Goal: Task Accomplishment & Management: Complete application form

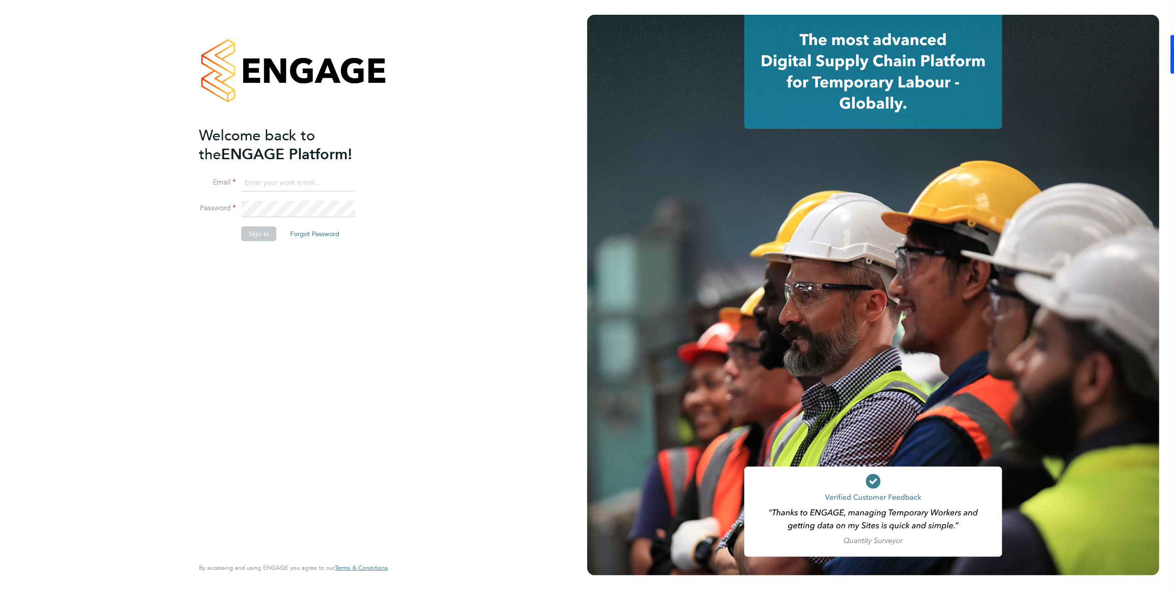
click at [285, 179] on input at bounding box center [298, 183] width 114 height 17
type input "brooke@net-temps.co.uk"
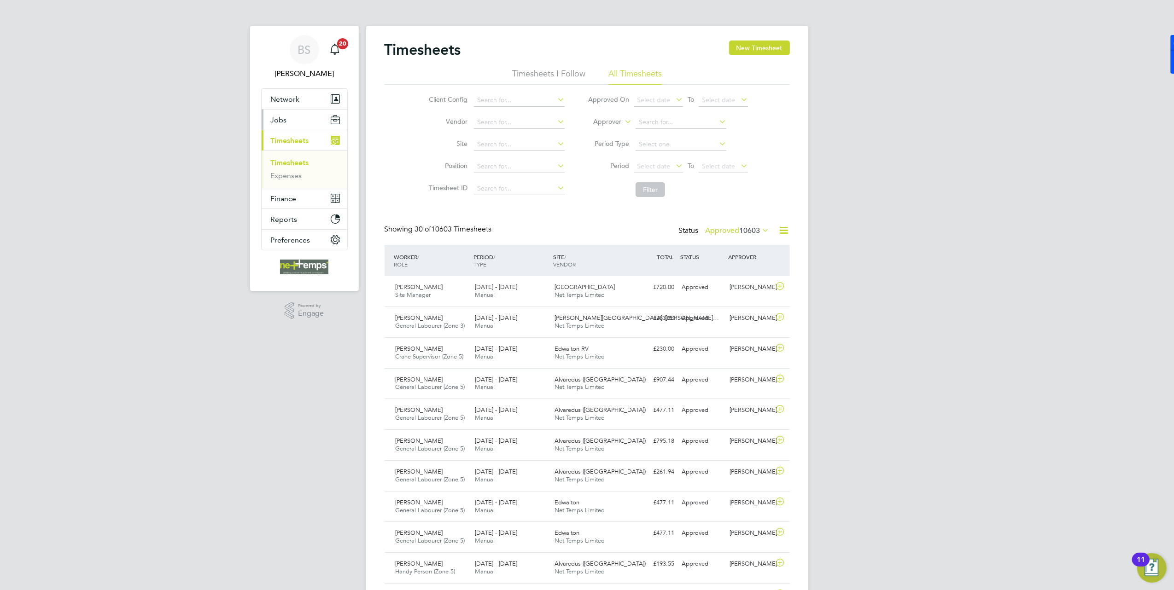
click at [296, 122] on button "Jobs" at bounding box center [305, 120] width 86 height 20
click at [291, 157] on link "Vacancies" at bounding box center [287, 155] width 33 height 9
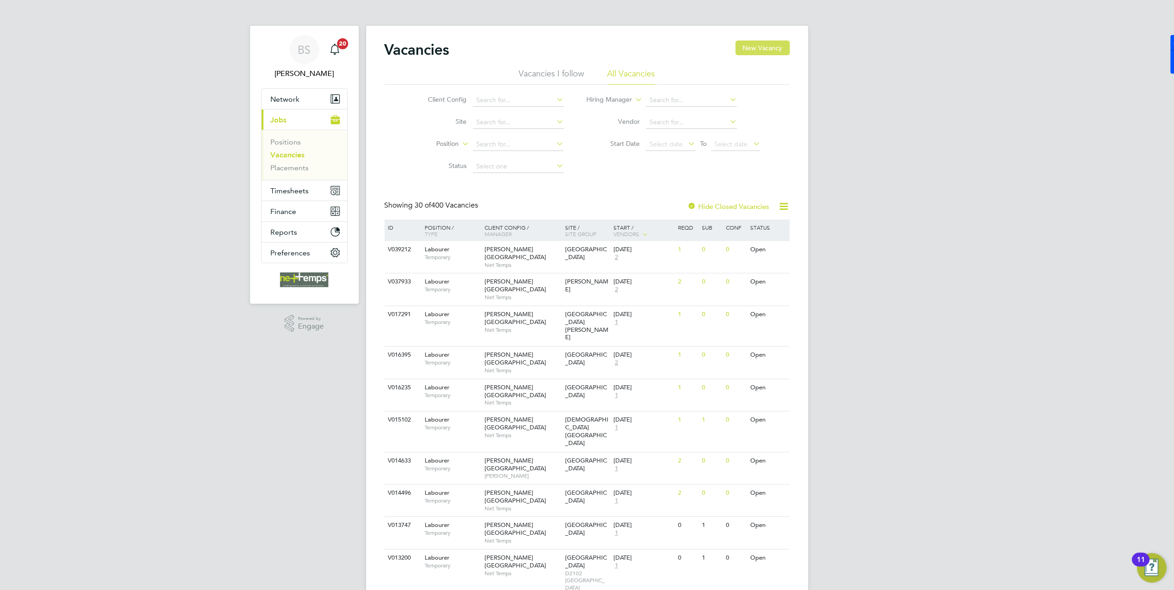
click at [754, 45] on button "New Vacancy" at bounding box center [762, 48] width 54 height 15
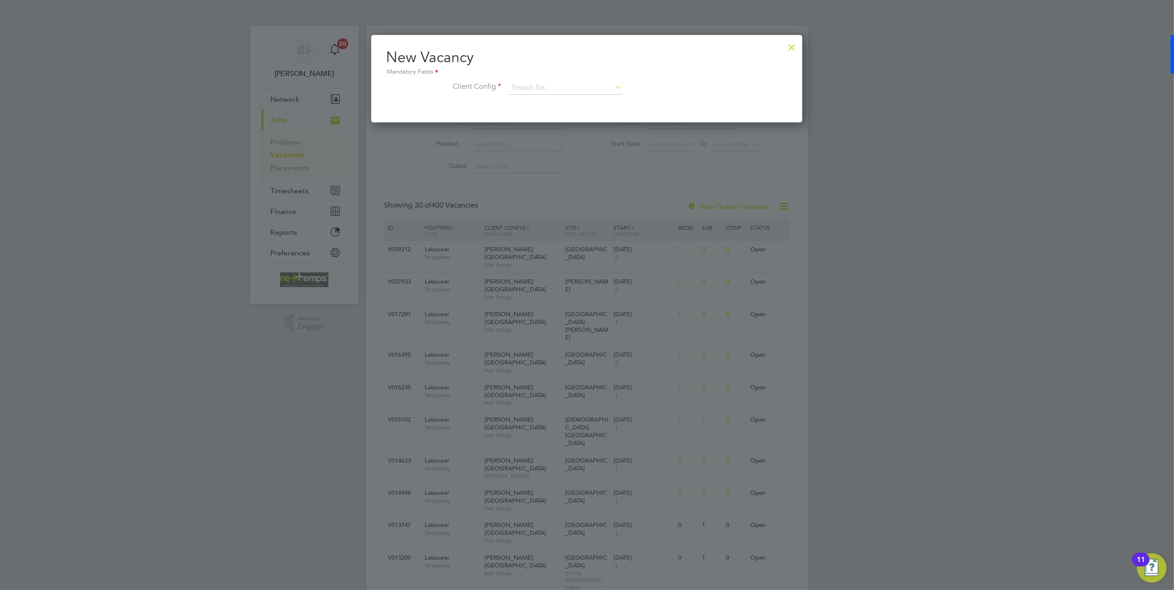
drag, startPoint x: 793, startPoint y: 47, endPoint x: 660, endPoint y: 70, distance: 134.7
click at [794, 47] on div at bounding box center [791, 45] width 17 height 17
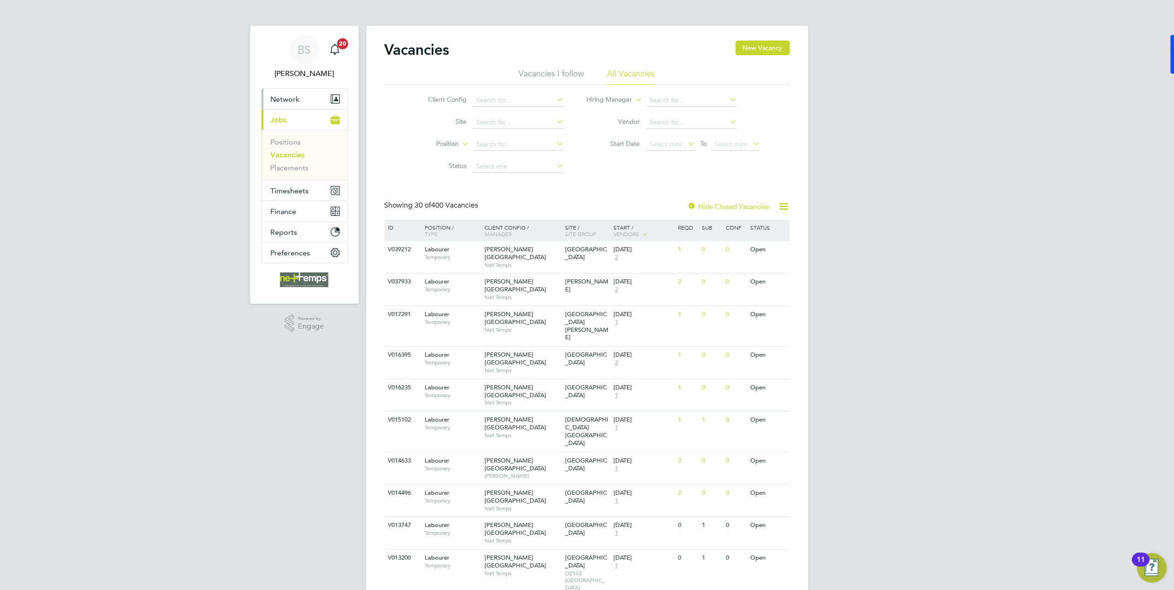
click at [301, 98] on button "Network" at bounding box center [305, 99] width 86 height 20
click at [297, 199] on button "Current page: Jobs" at bounding box center [305, 196] width 86 height 20
click at [286, 168] on link "Placements" at bounding box center [290, 167] width 38 height 9
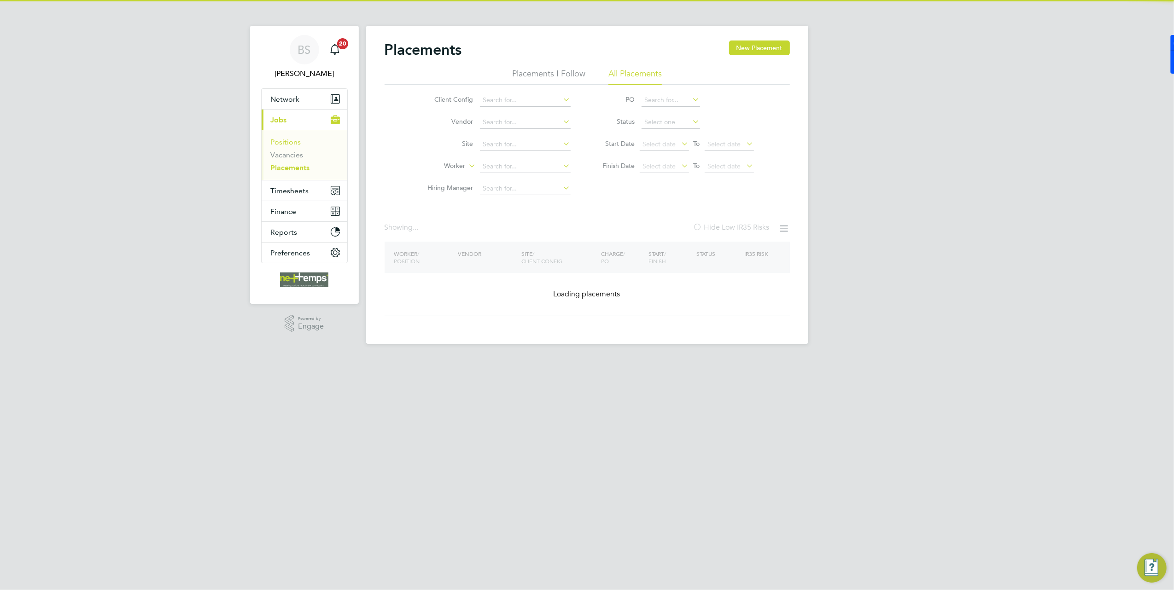
click at [286, 139] on link "Positions" at bounding box center [286, 142] width 30 height 9
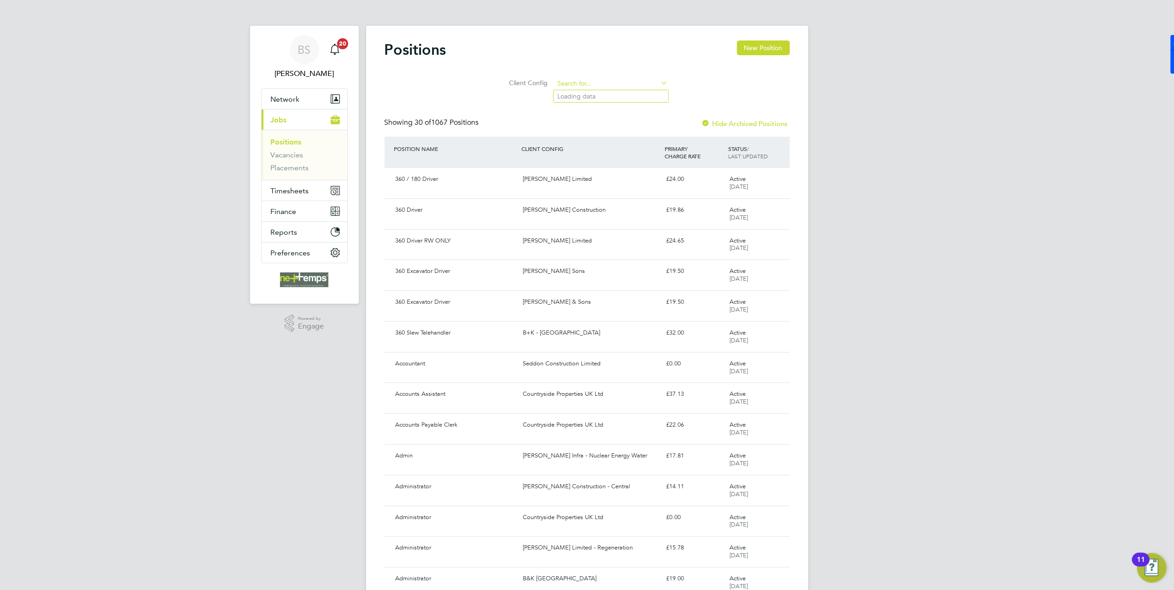
click at [590, 87] on input at bounding box center [611, 83] width 114 height 13
click at [594, 97] on li "B&K Out wood Academy" at bounding box center [610, 96] width 115 height 12
type input "B&K Outwood Academy"
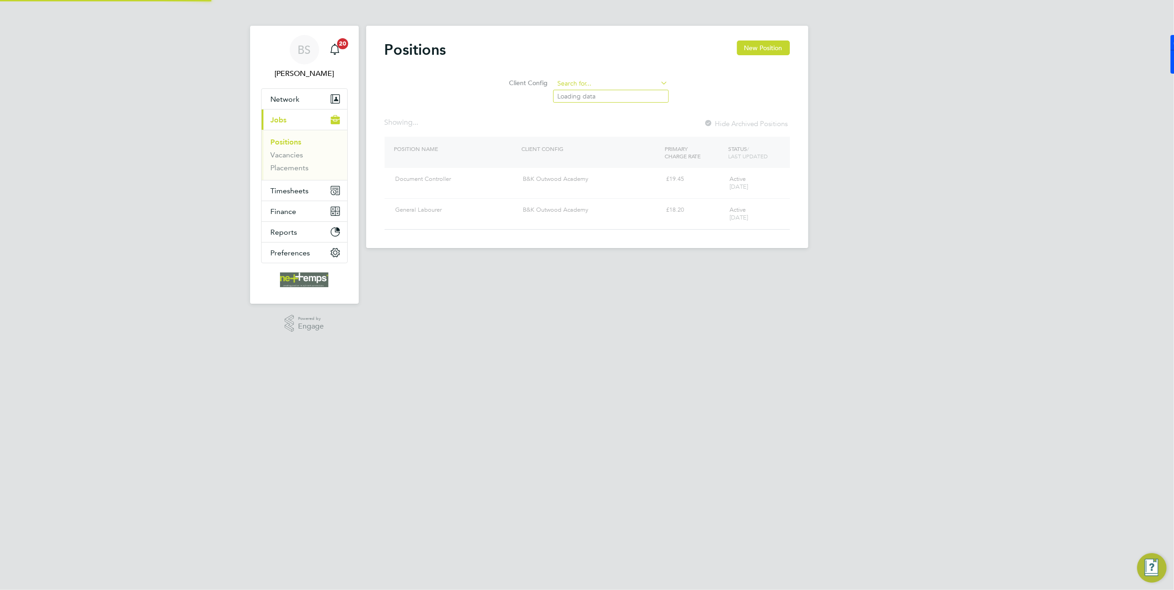
click at [633, 86] on input at bounding box center [611, 83] width 114 height 13
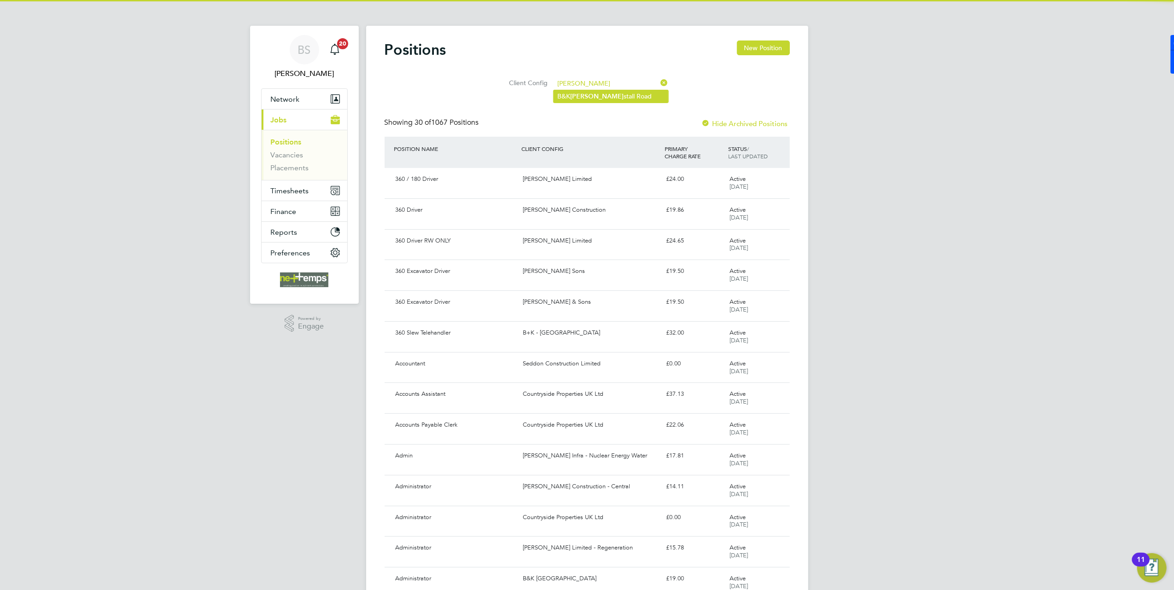
click at [633, 96] on li "B&K Kirk stall Road" at bounding box center [610, 96] width 115 height 12
type input "B&K [GEOGRAPHIC_DATA]"
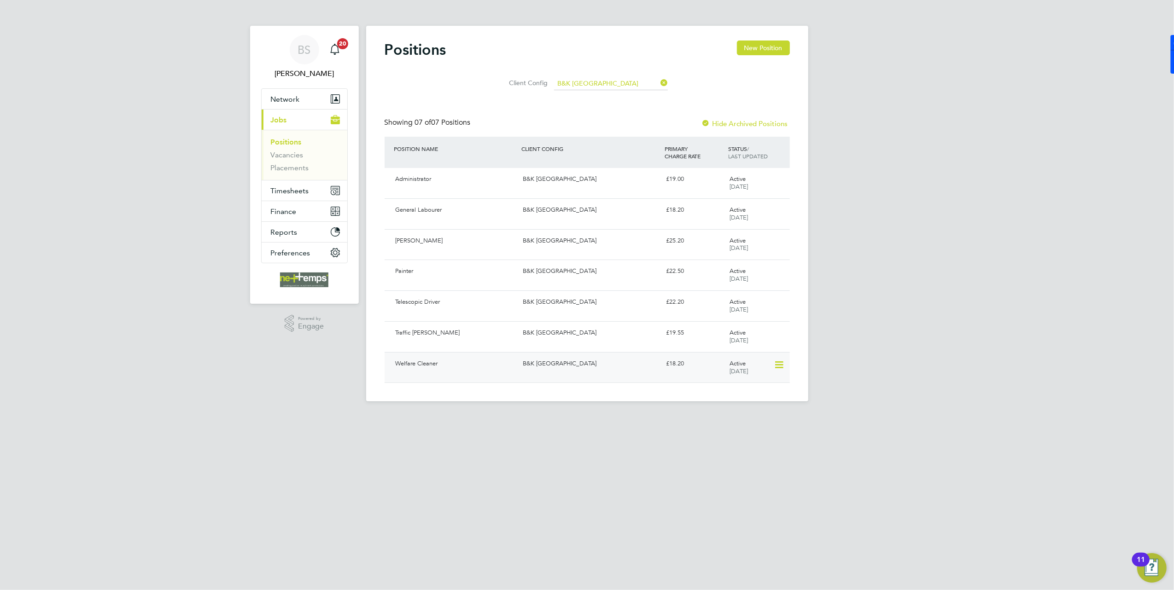
click at [591, 363] on div "B&K [GEOGRAPHIC_DATA]" at bounding box center [590, 363] width 143 height 15
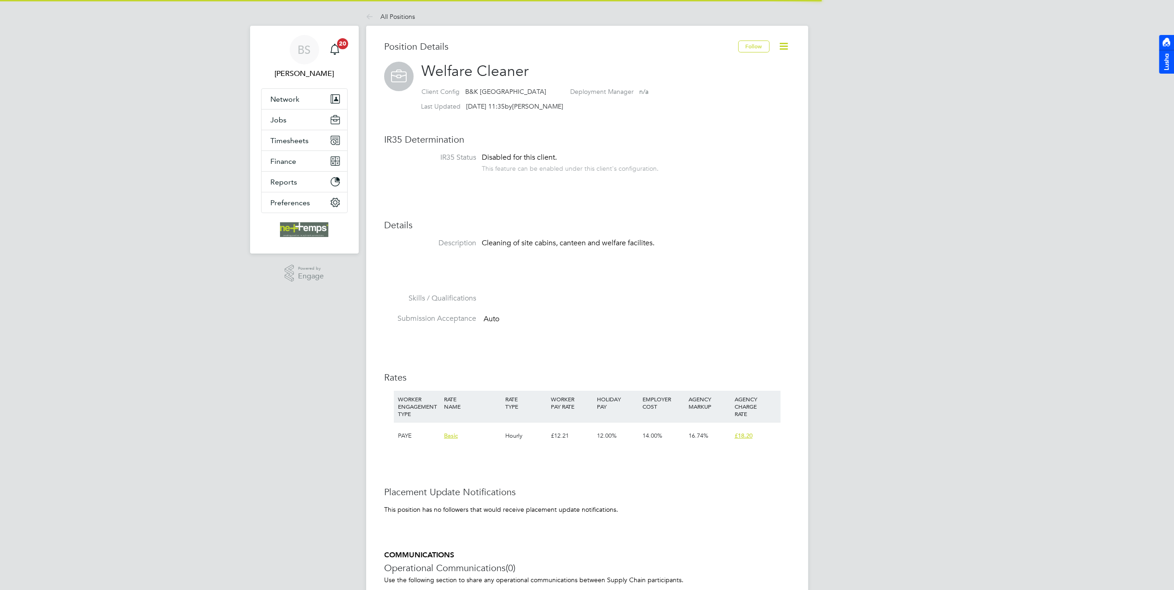
scroll to position [28, 62]
click at [784, 45] on icon at bounding box center [784, 47] width 12 height 12
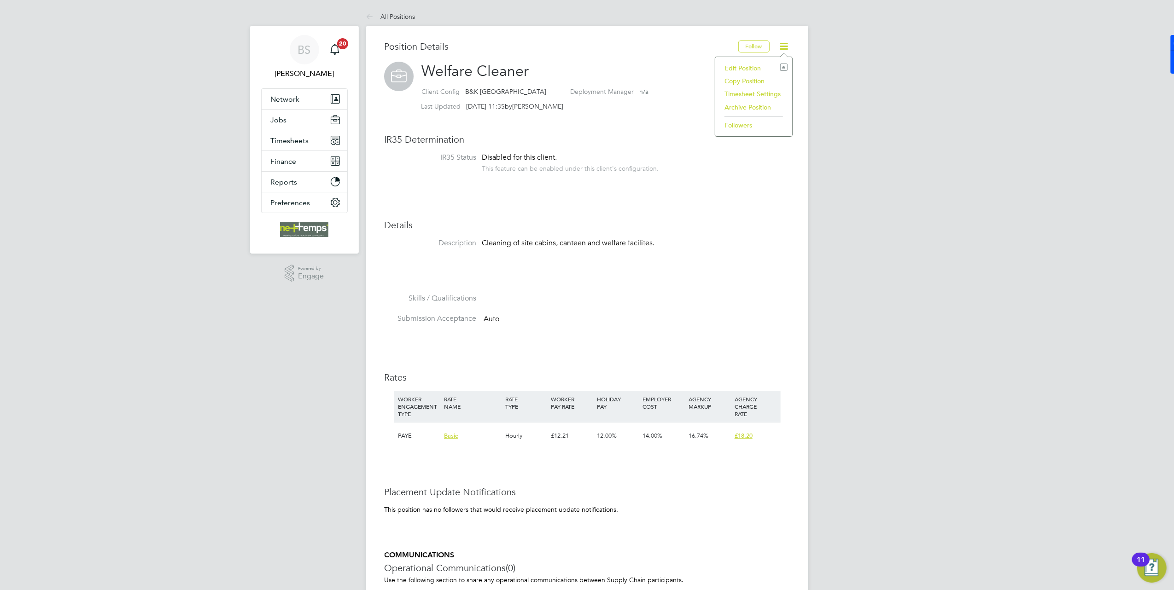
click at [754, 77] on li "Copy Position" at bounding box center [754, 81] width 68 height 13
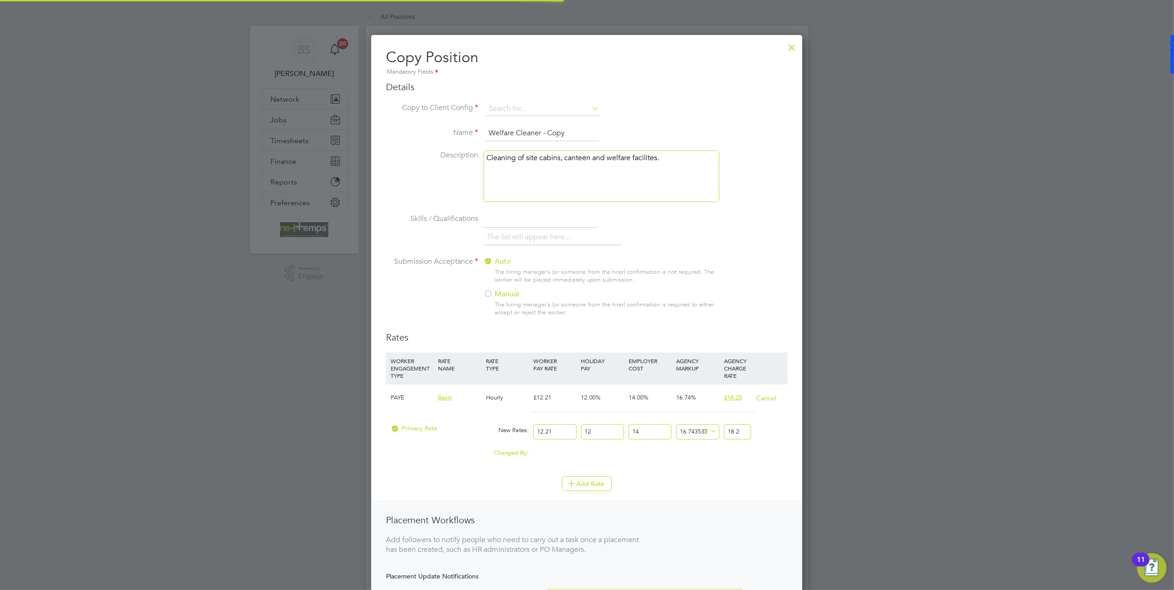
scroll to position [644, 431]
click at [530, 108] on input at bounding box center [542, 109] width 114 height 14
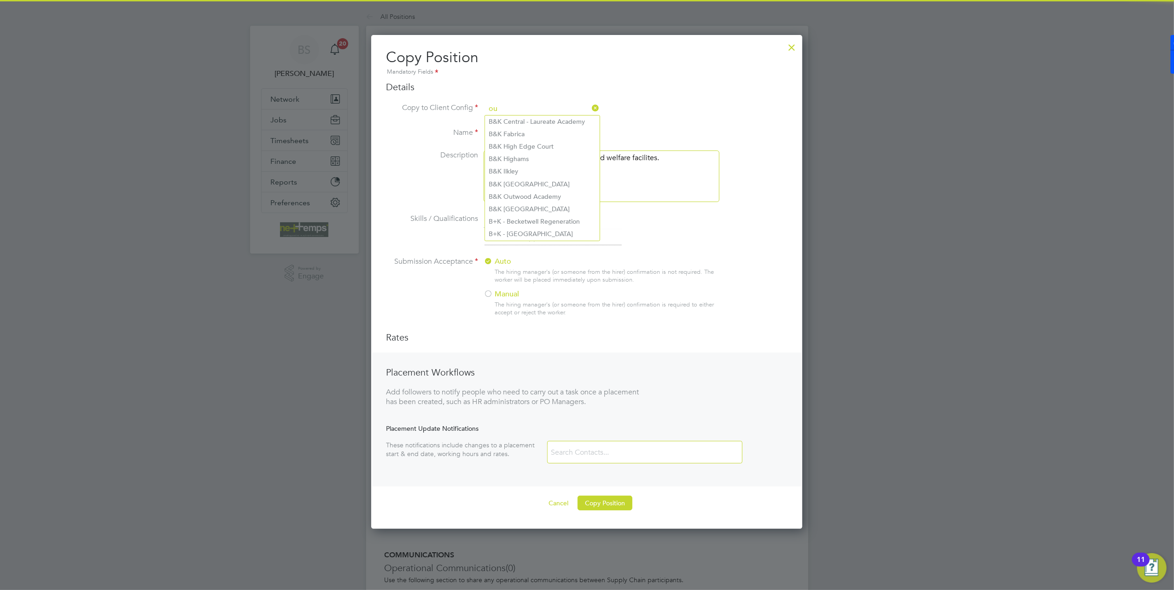
scroll to position [4, 4]
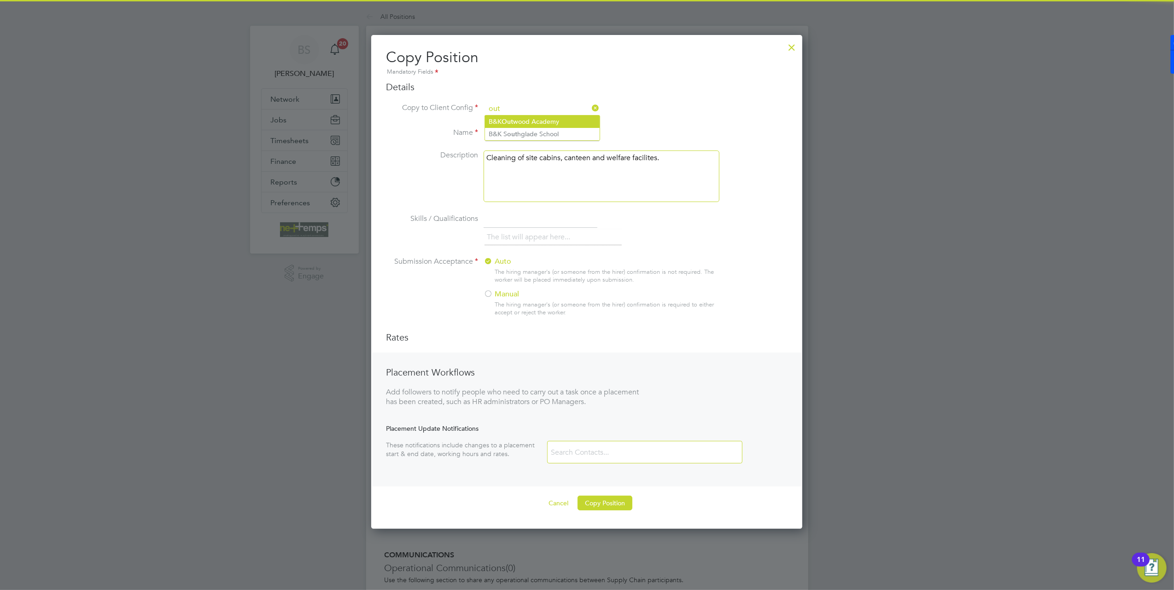
click at [530, 122] on li "B&K Out wood Academy" at bounding box center [542, 122] width 115 height 12
type input "B&K Outwood Academy"
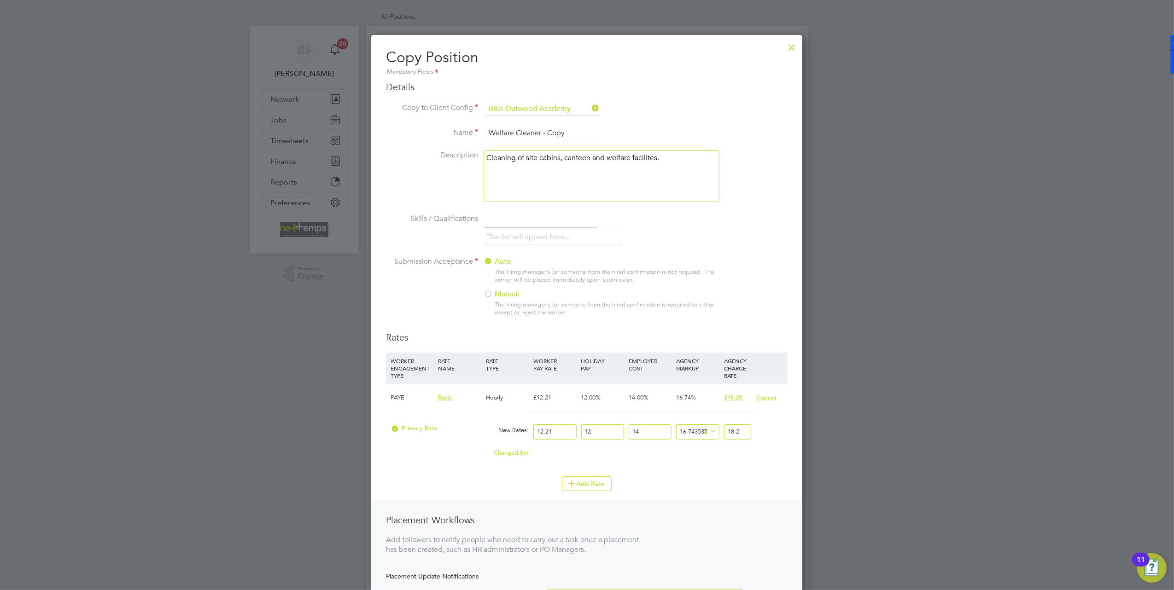
scroll to position [28, 48]
drag, startPoint x: 577, startPoint y: 130, endPoint x: 542, endPoint y: 132, distance: 34.6
click at [542, 132] on input "Welfare Cleaner - Copy" at bounding box center [542, 133] width 114 height 17
type input "Welfare Cleaner"
click at [686, 485] on div "Add Rate" at bounding box center [587, 484] width 402 height 15
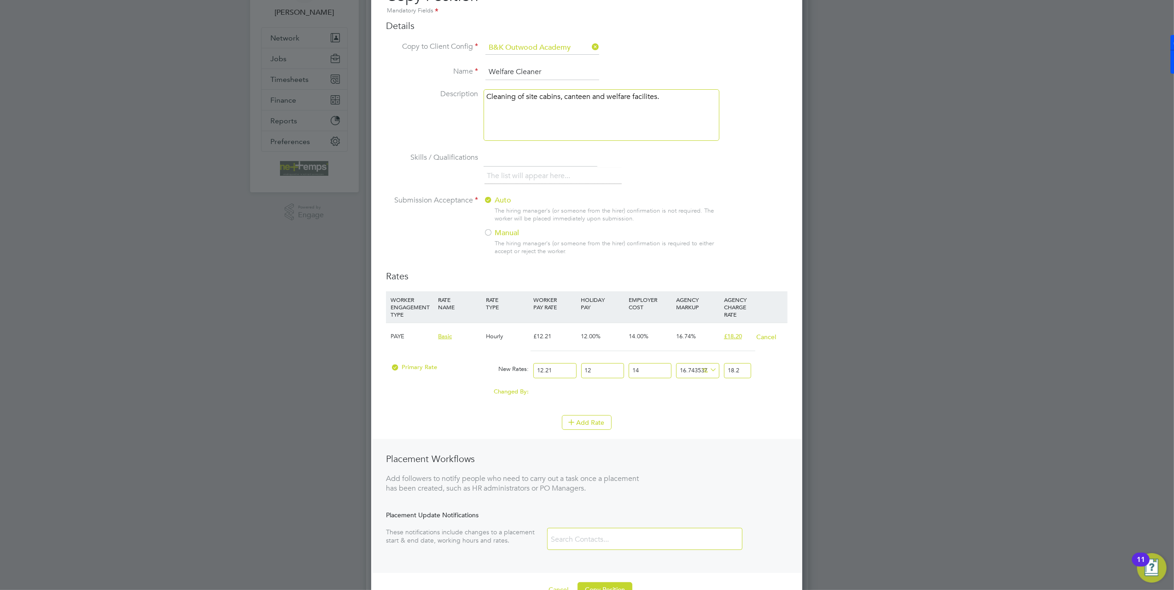
scroll to position [122, 0]
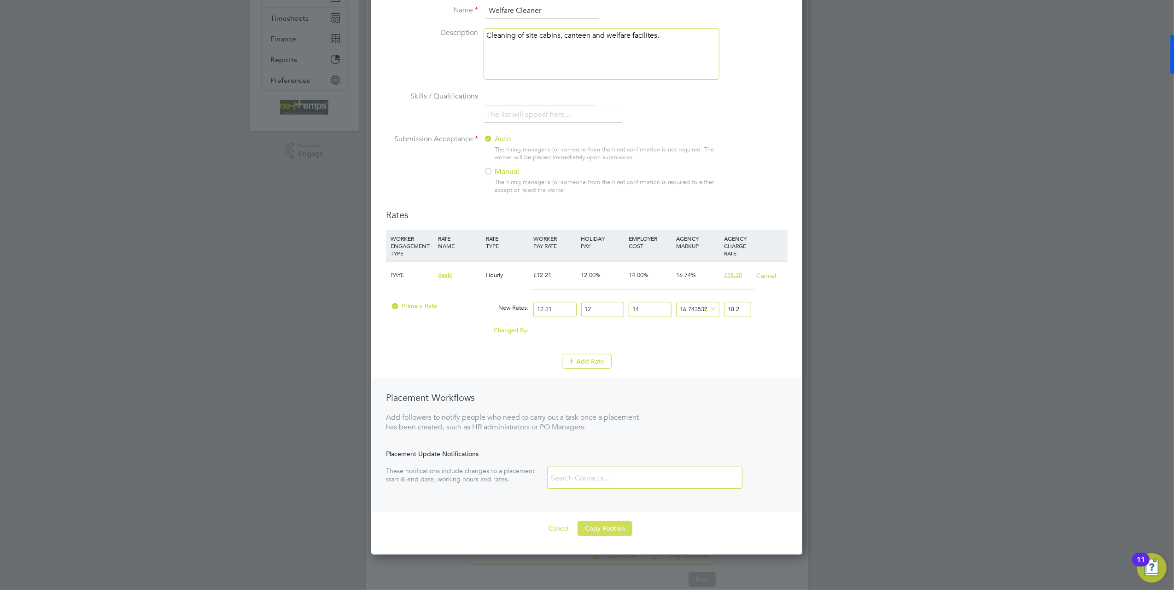
click at [609, 533] on button "Copy Position" at bounding box center [604, 528] width 55 height 15
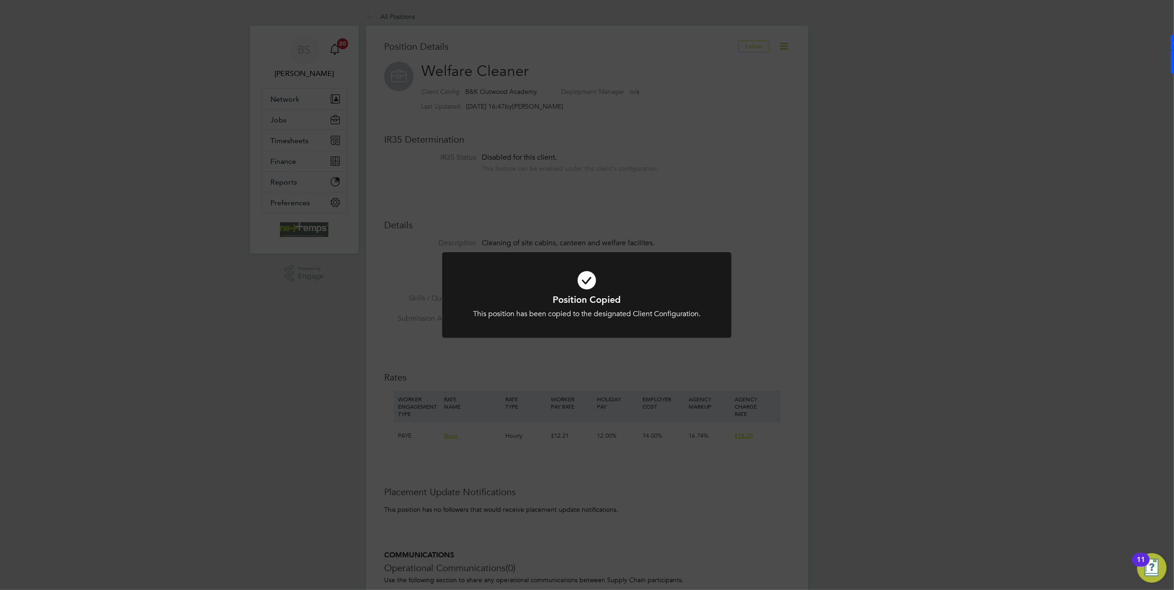
click at [415, 37] on div "Position Copied This position has been copied to the designated Client Configur…" at bounding box center [587, 295] width 1174 height 590
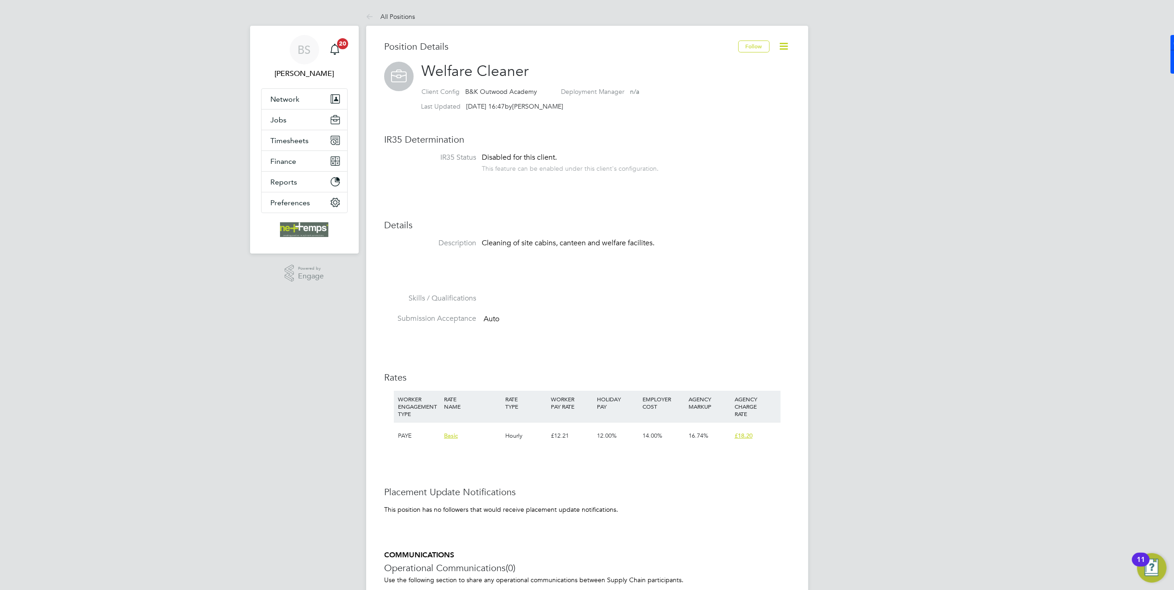
click at [402, 21] on li "All Positions" at bounding box center [390, 16] width 49 height 18
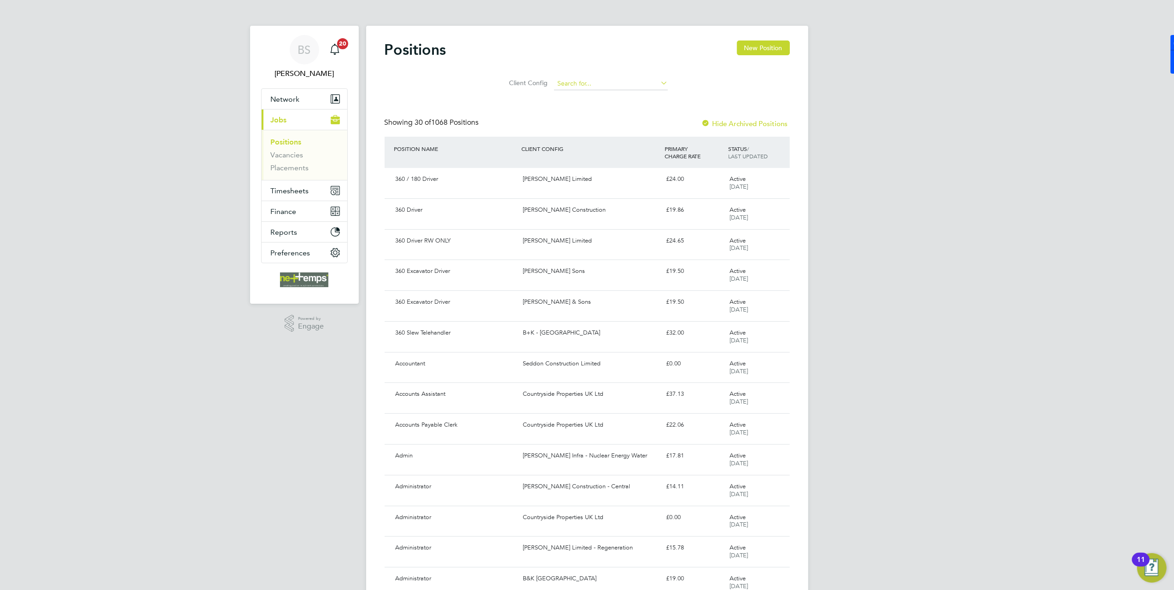
click at [568, 83] on input at bounding box center [611, 83] width 114 height 13
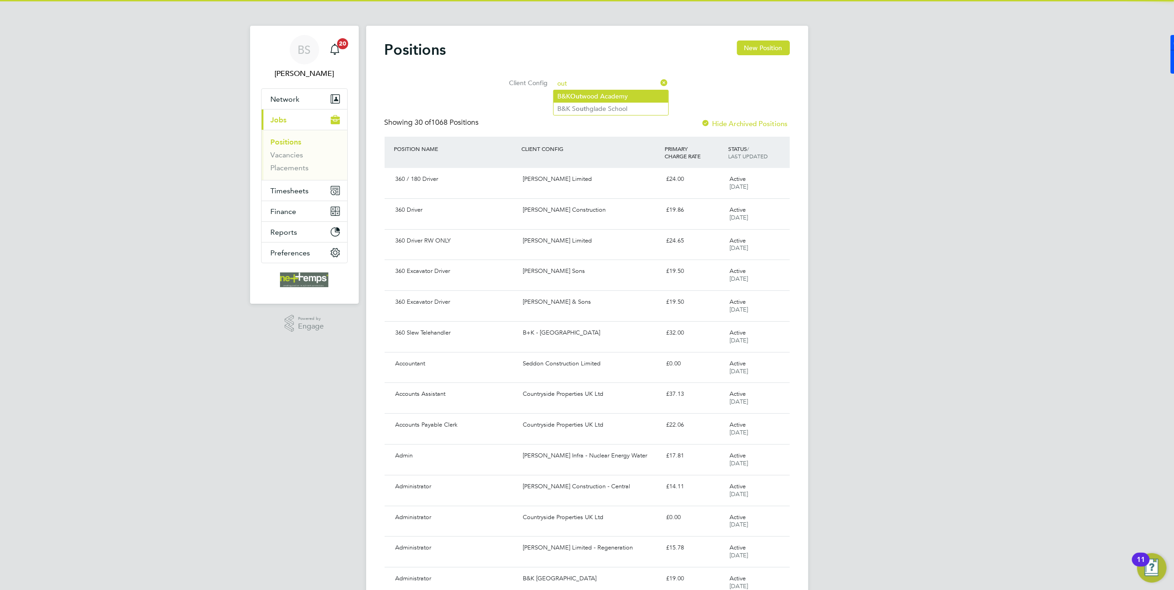
click at [588, 94] on li "B&K Out wood Academy" at bounding box center [610, 96] width 115 height 12
type input "B&K Outwood Academy"
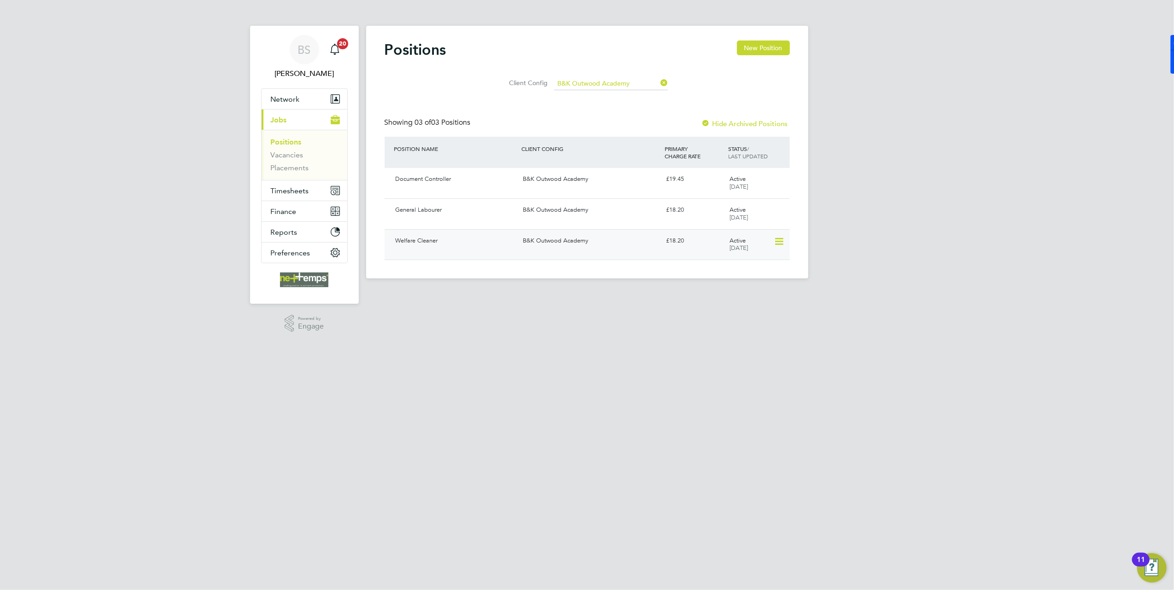
click at [644, 242] on div "B&K Outwood Academy" at bounding box center [590, 240] width 143 height 15
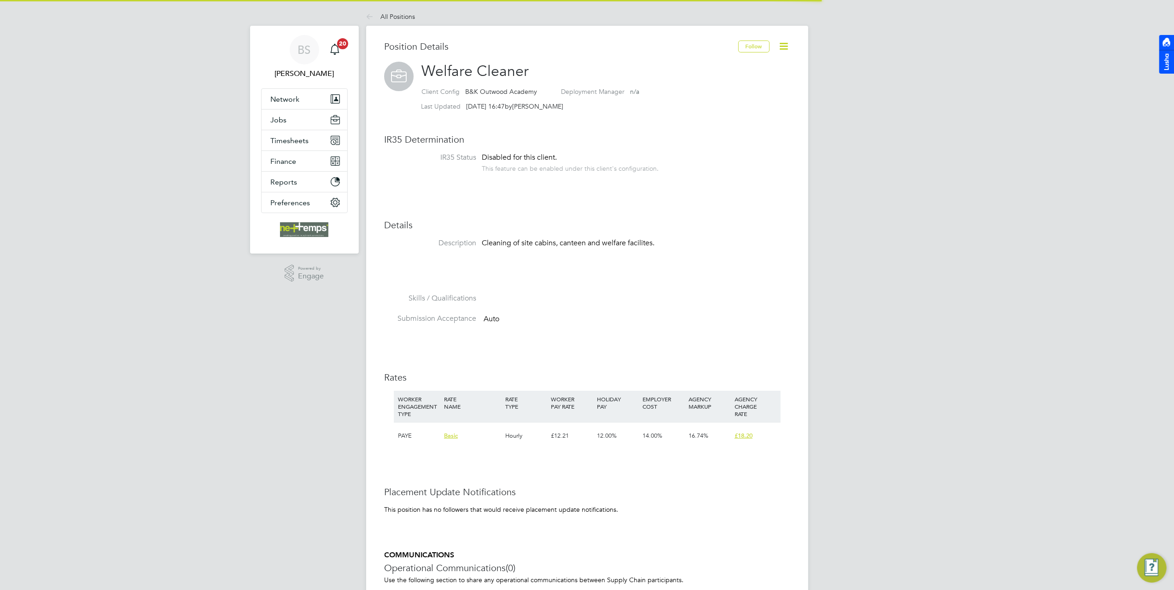
scroll to position [28, 62]
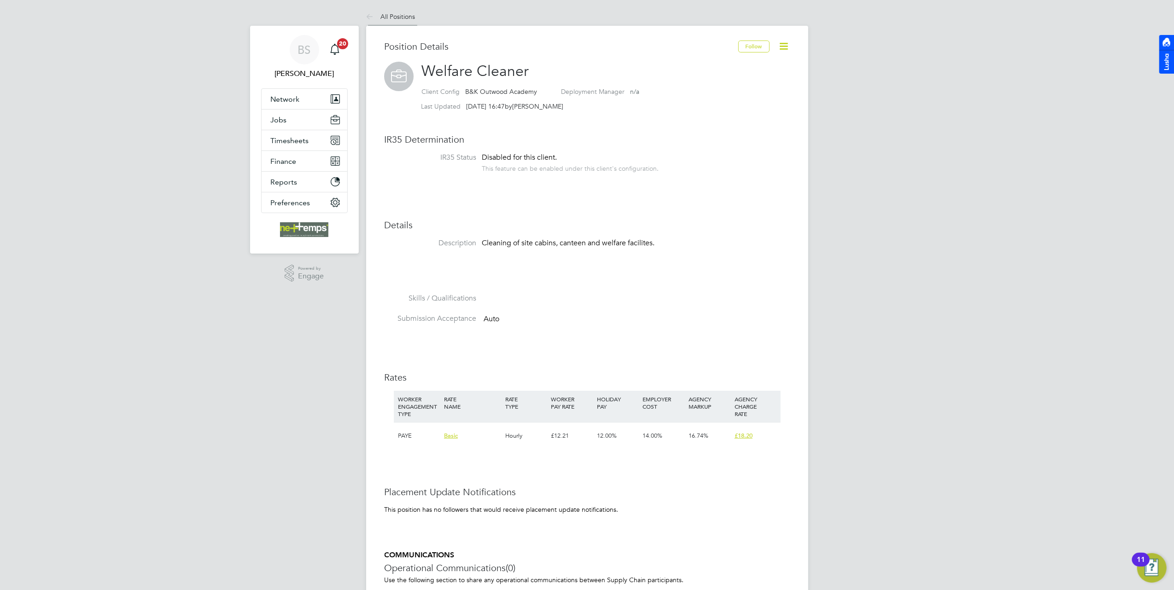
click at [398, 20] on li "All Positions" at bounding box center [390, 16] width 49 height 18
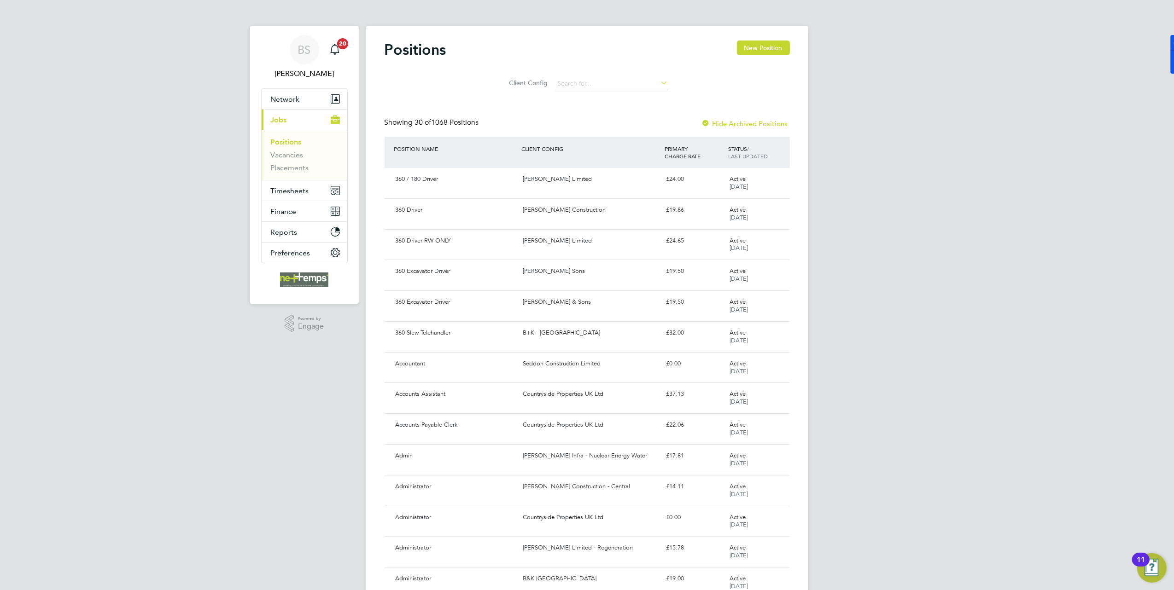
click at [299, 148] on li "Positions" at bounding box center [305, 144] width 69 height 13
click at [297, 157] on link "Vacancies" at bounding box center [287, 155] width 33 height 9
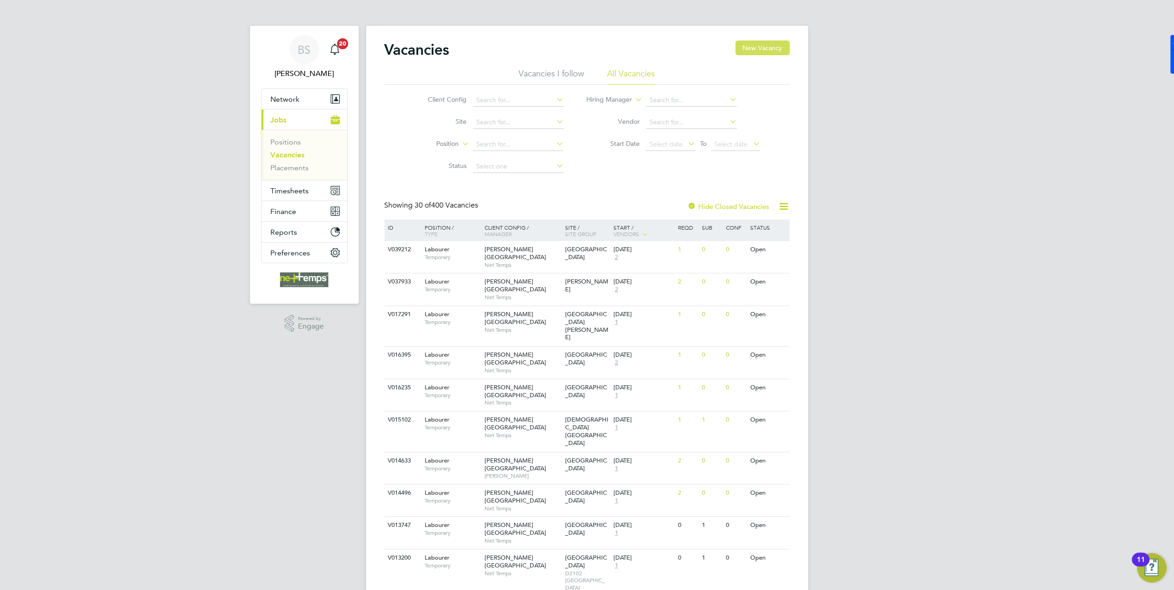
click at [747, 46] on button "New Vacancy" at bounding box center [762, 48] width 54 height 15
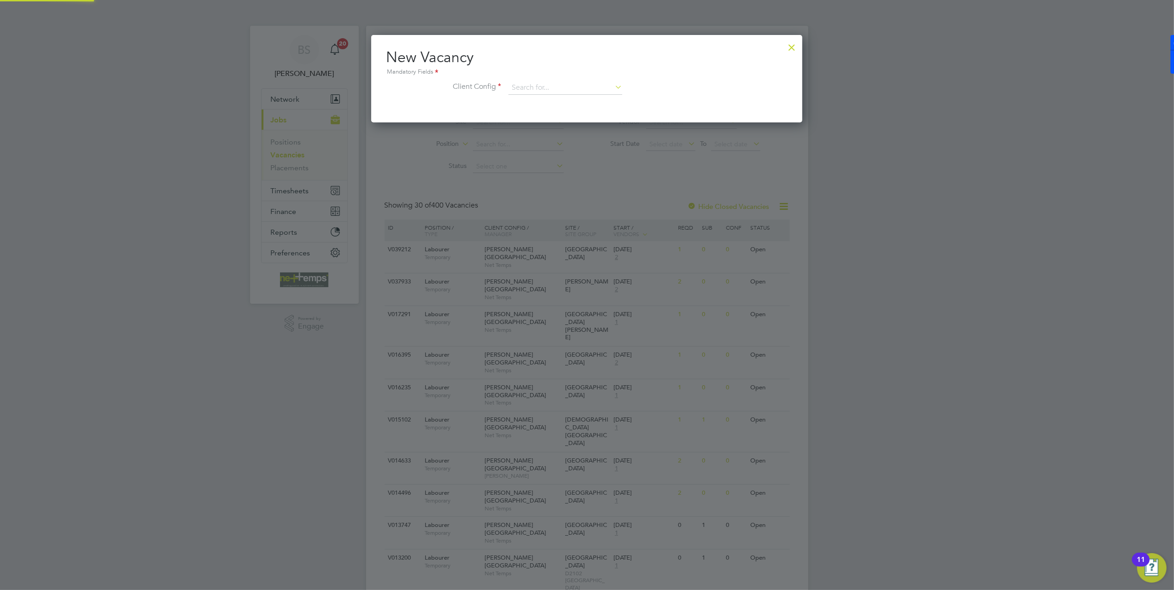
scroll to position [87, 431]
click at [568, 91] on input at bounding box center [565, 88] width 114 height 14
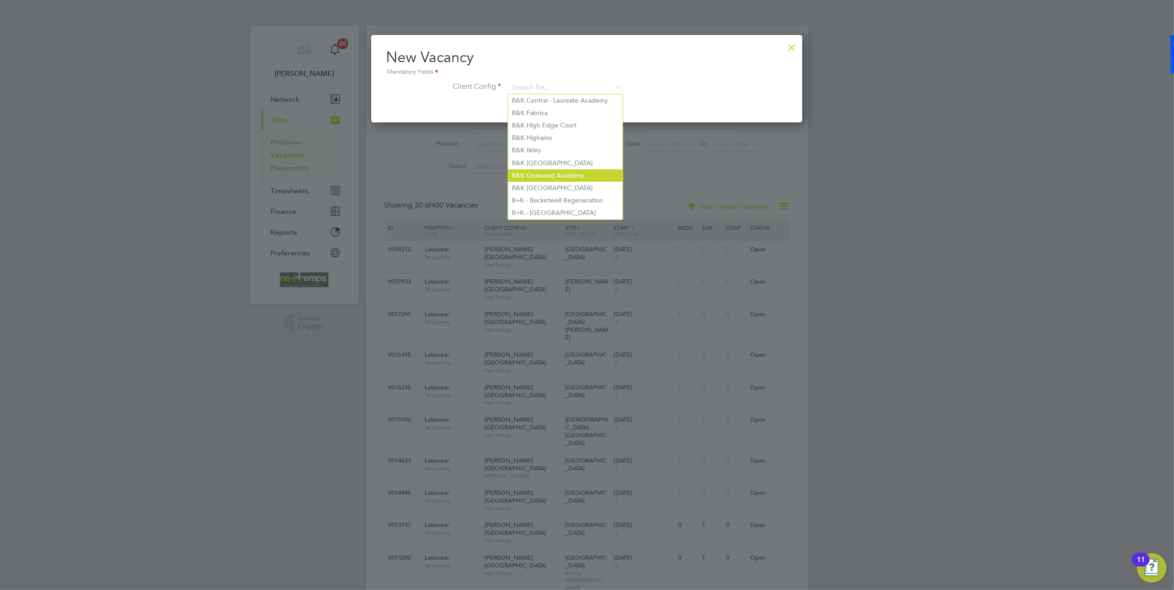
click at [609, 174] on li "B&K Outwood Academy" at bounding box center [565, 175] width 115 height 12
type input "B&K Outwood Academy"
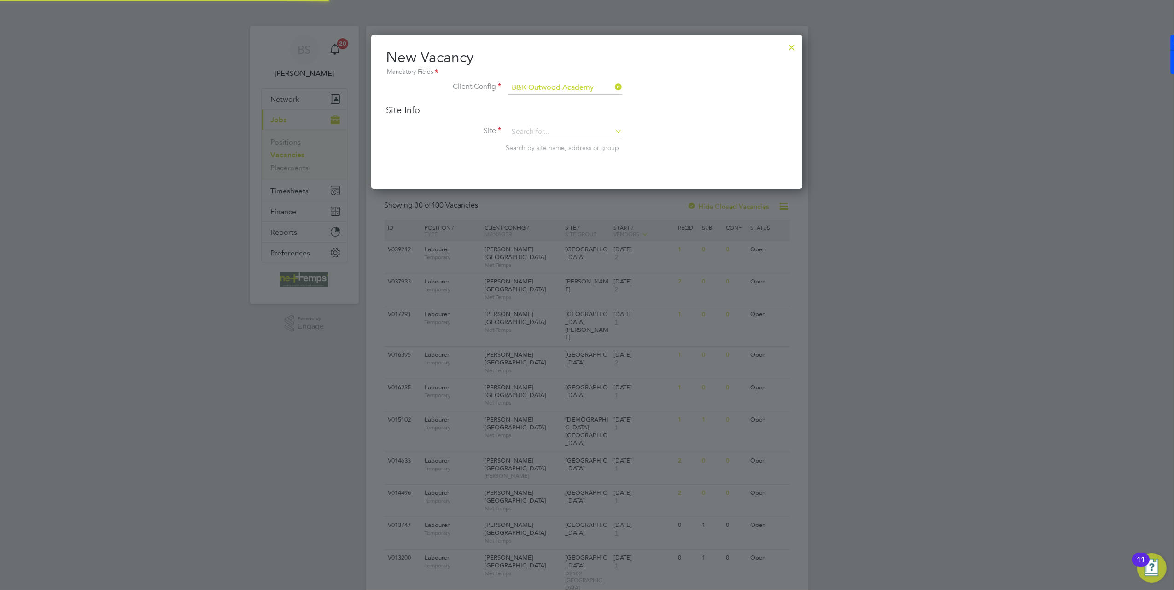
scroll to position [153, 431]
click at [590, 129] on input at bounding box center [565, 132] width 114 height 14
click at [590, 148] on li "[GEOGRAPHIC_DATA]" at bounding box center [565, 144] width 115 height 12
type input "[GEOGRAPHIC_DATA]"
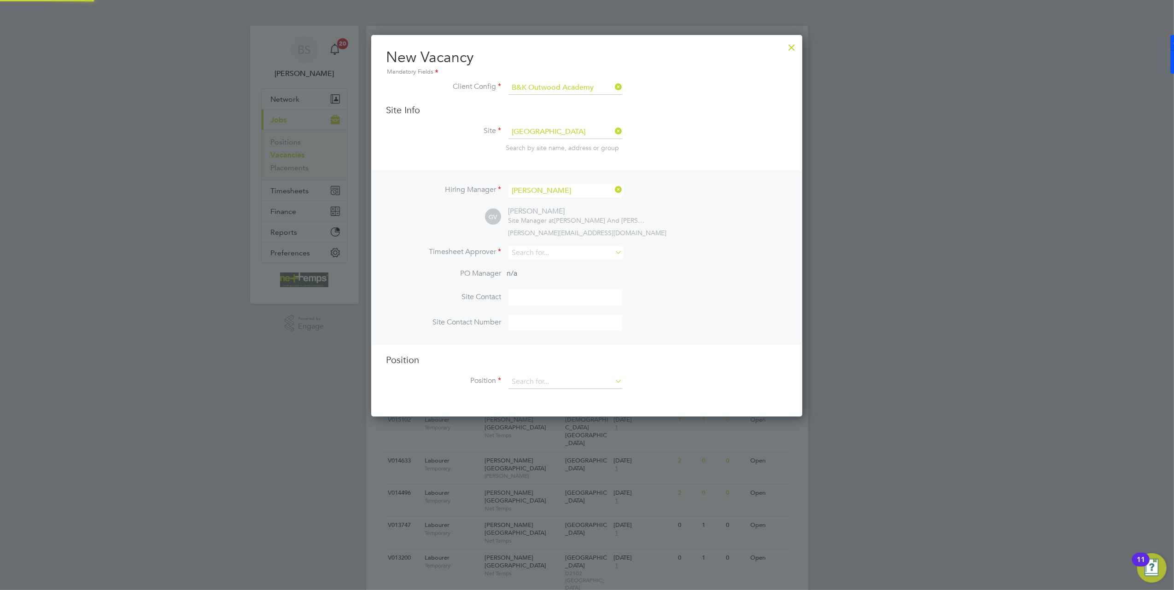
scroll to position [380, 431]
click at [565, 190] on input at bounding box center [565, 190] width 114 height 13
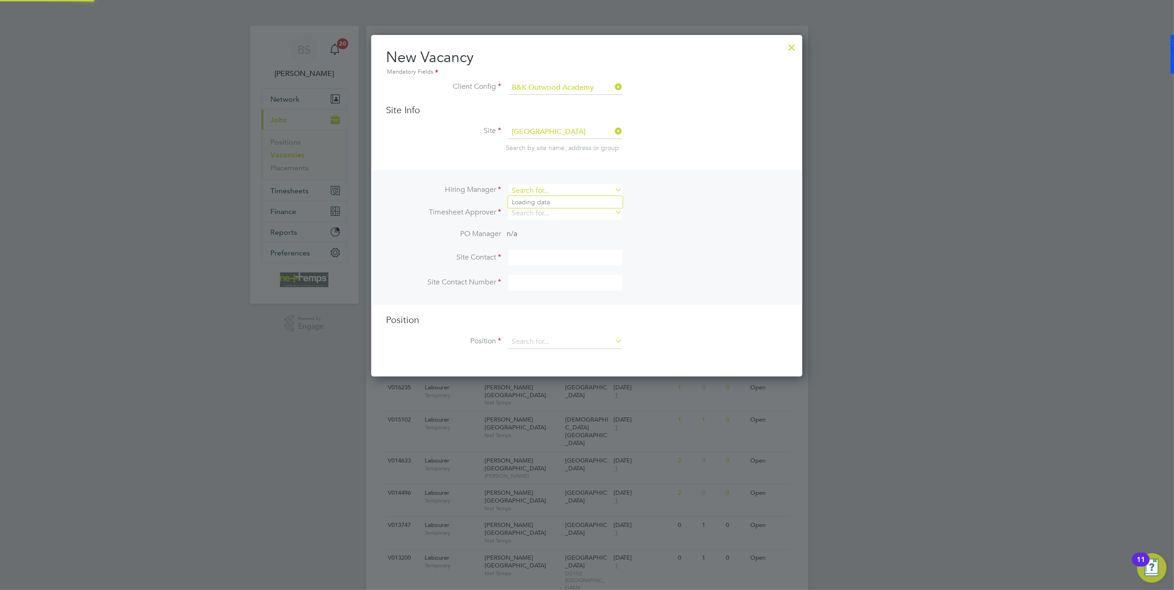
scroll to position [339, 431]
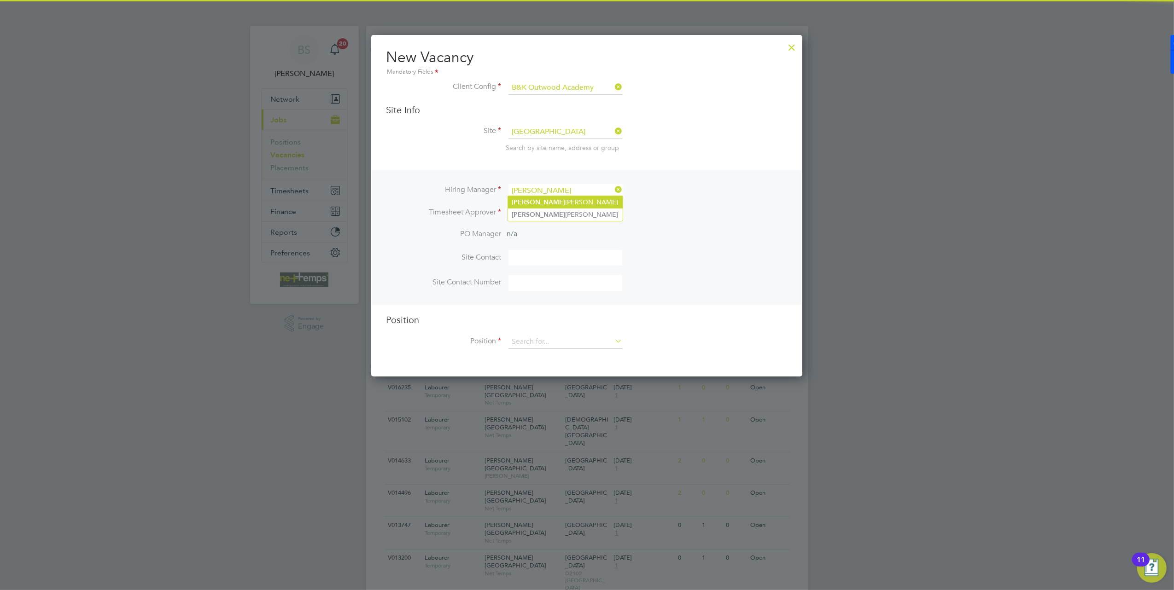
click at [570, 203] on li "[PERSON_NAME]" at bounding box center [565, 202] width 115 height 12
type input "[PERSON_NAME]"
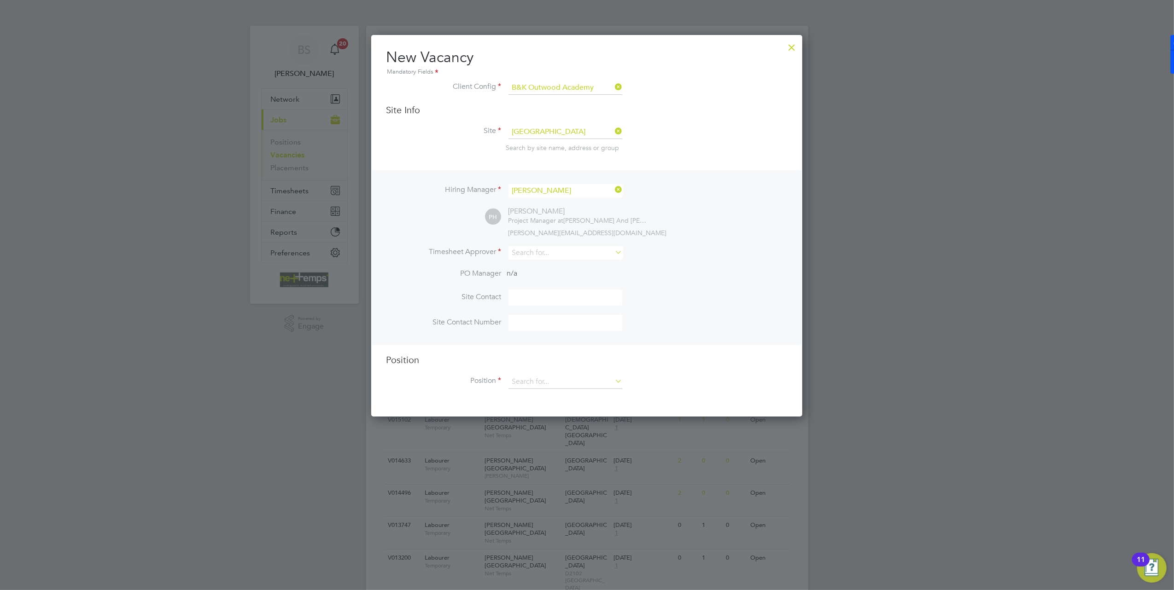
scroll to position [380, 431]
click at [553, 255] on input at bounding box center [565, 252] width 114 height 13
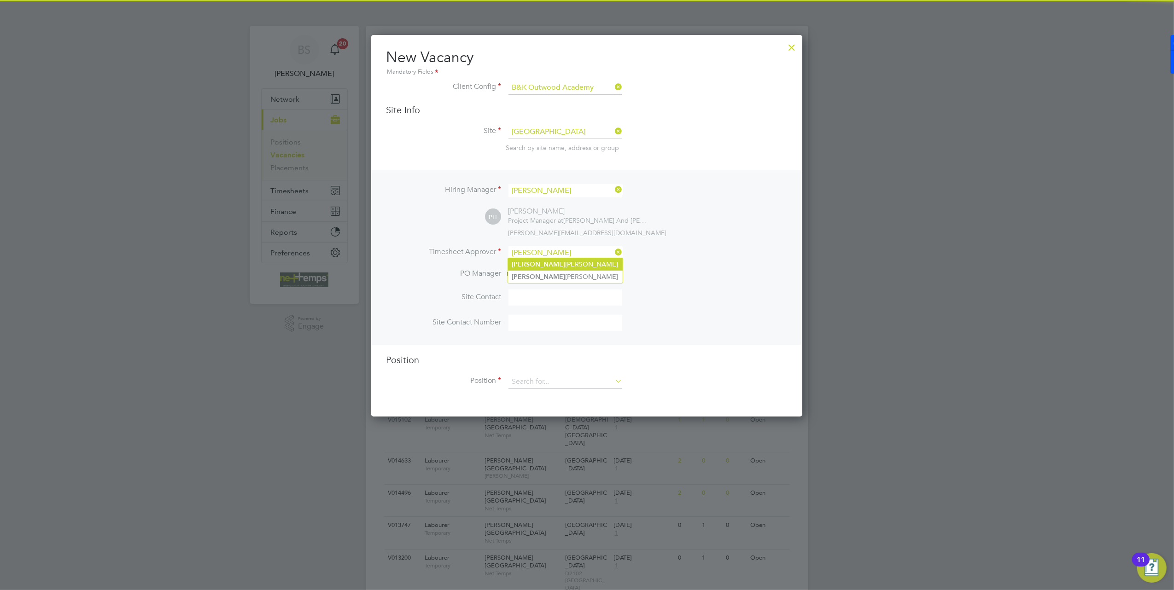
click at [594, 262] on li "[PERSON_NAME]" at bounding box center [565, 264] width 115 height 12
type input "[PERSON_NAME]"
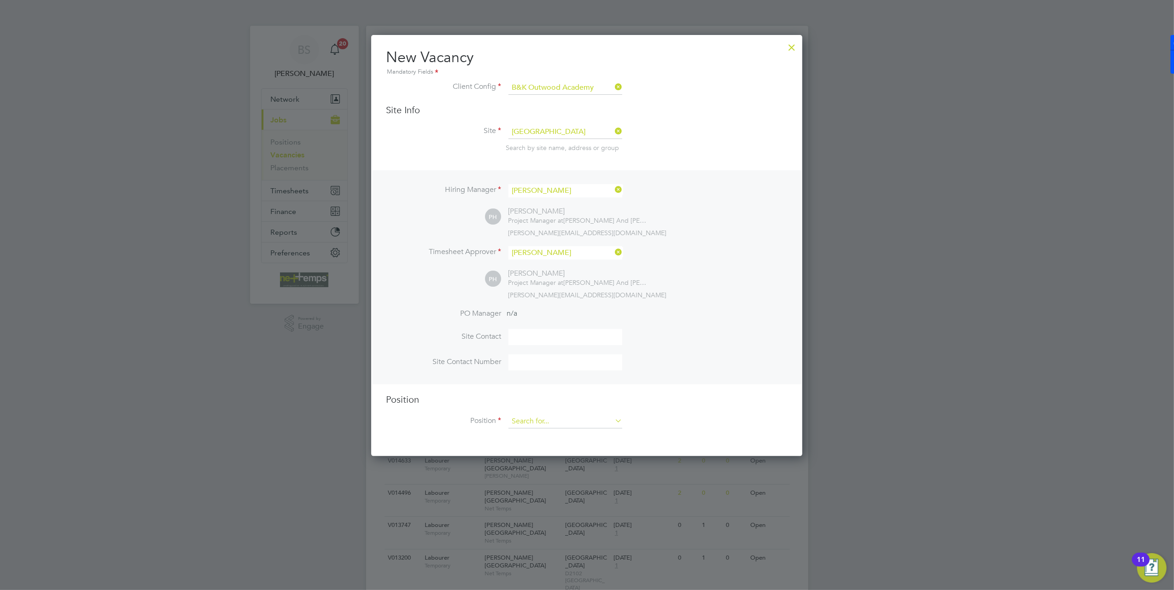
click at [570, 417] on input at bounding box center [565, 422] width 114 height 14
click at [563, 457] on li "Welfare Cleaner" at bounding box center [565, 458] width 115 height 12
type input "Welfare Cleaner"
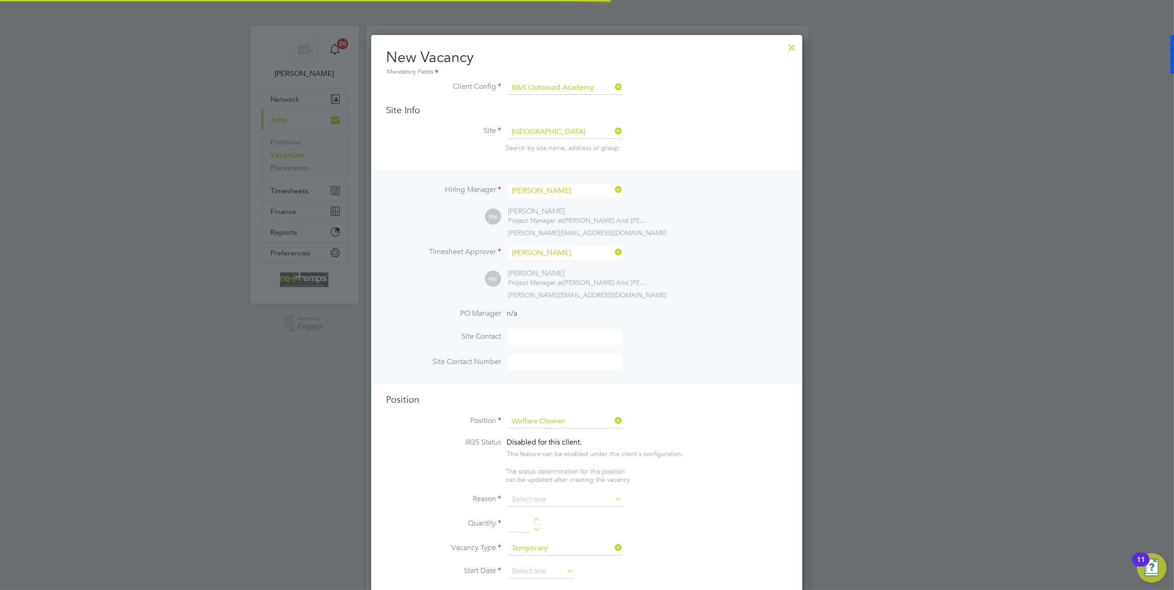
scroll to position [5, 4]
type textarea "Cleaning of site cabins, canteen and welfare facilites."
click at [666, 394] on h3 "Position" at bounding box center [587, 400] width 402 height 12
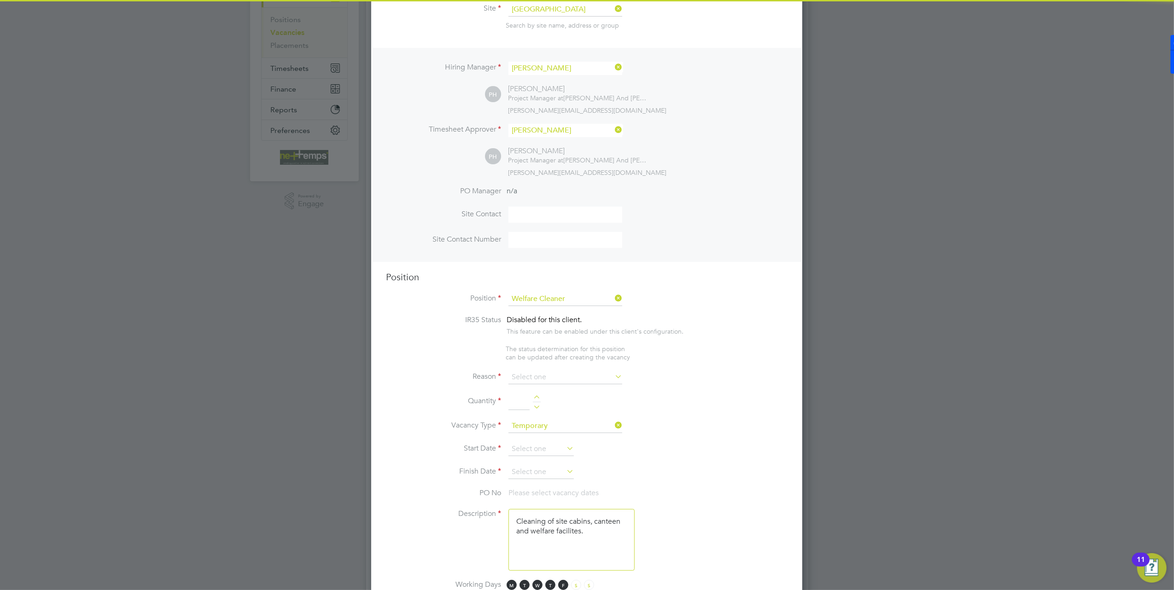
scroll to position [184, 0]
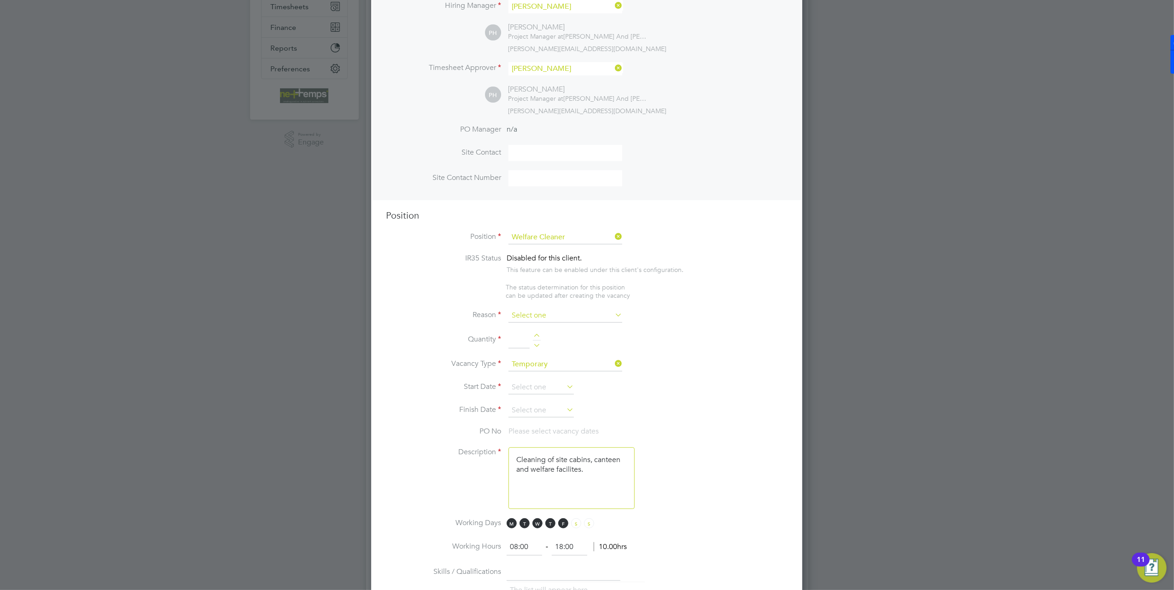
click at [568, 312] on input at bounding box center [565, 316] width 114 height 14
click at [555, 351] on li "Extra Work" at bounding box center [565, 351] width 115 height 12
type input "Extra Work"
click at [535, 334] on div at bounding box center [537, 337] width 8 height 6
type input "1"
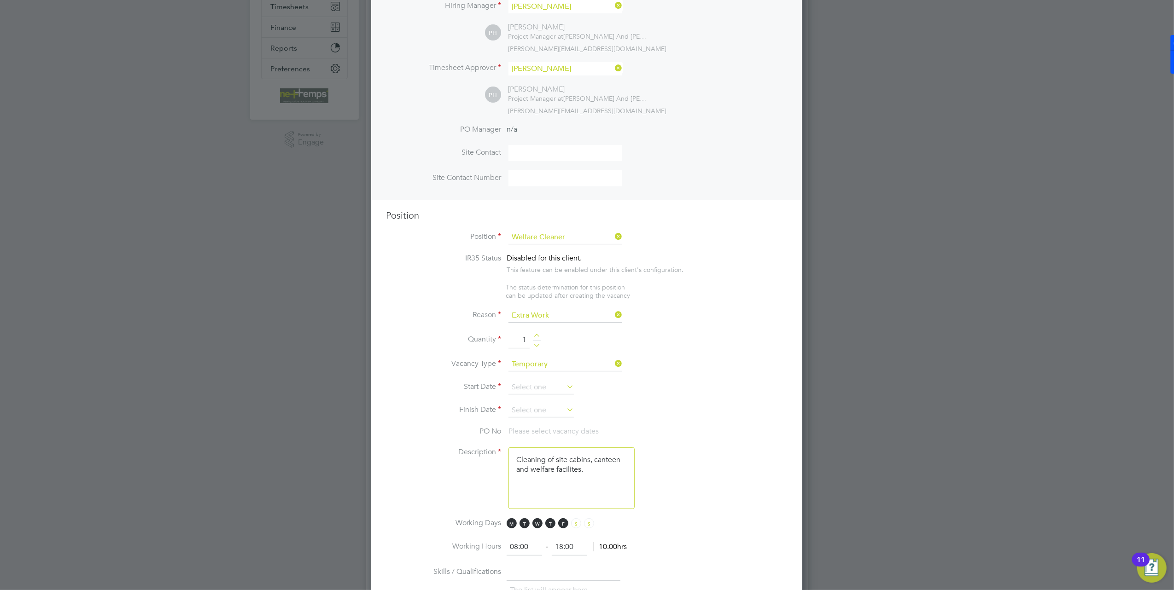
click at [560, 392] on li "Start Date" at bounding box center [587, 392] width 402 height 23
click at [560, 384] on input at bounding box center [540, 388] width 65 height 14
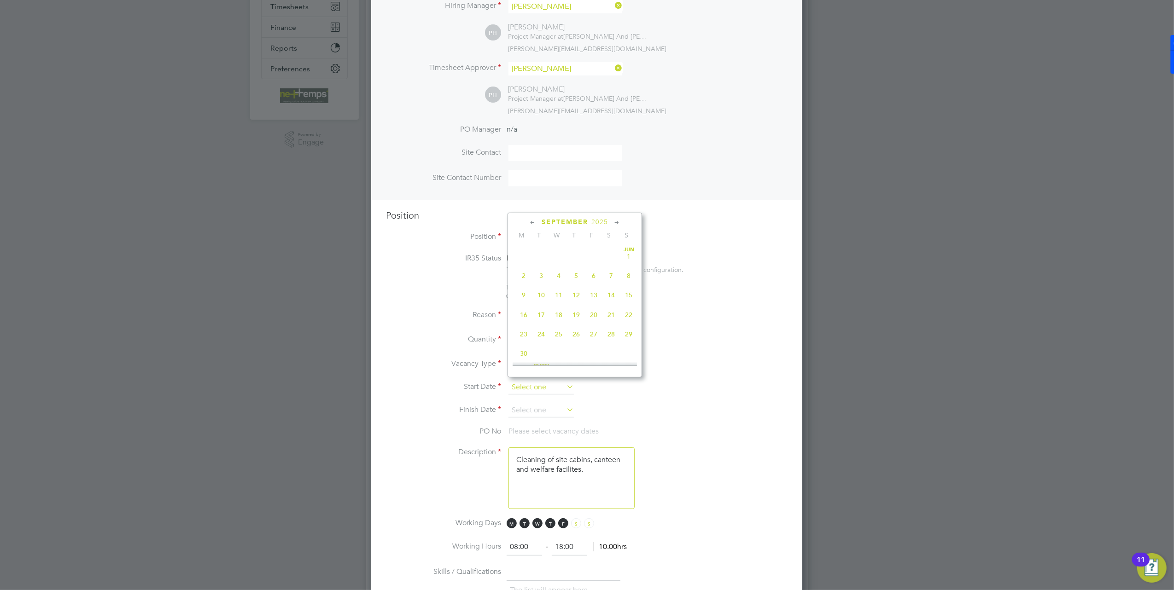
scroll to position [336, 0]
click at [589, 297] on span "26" at bounding box center [593, 289] width 17 height 17
type input "[DATE]"
click at [699, 386] on li "Start Date [DATE]" at bounding box center [587, 392] width 402 height 23
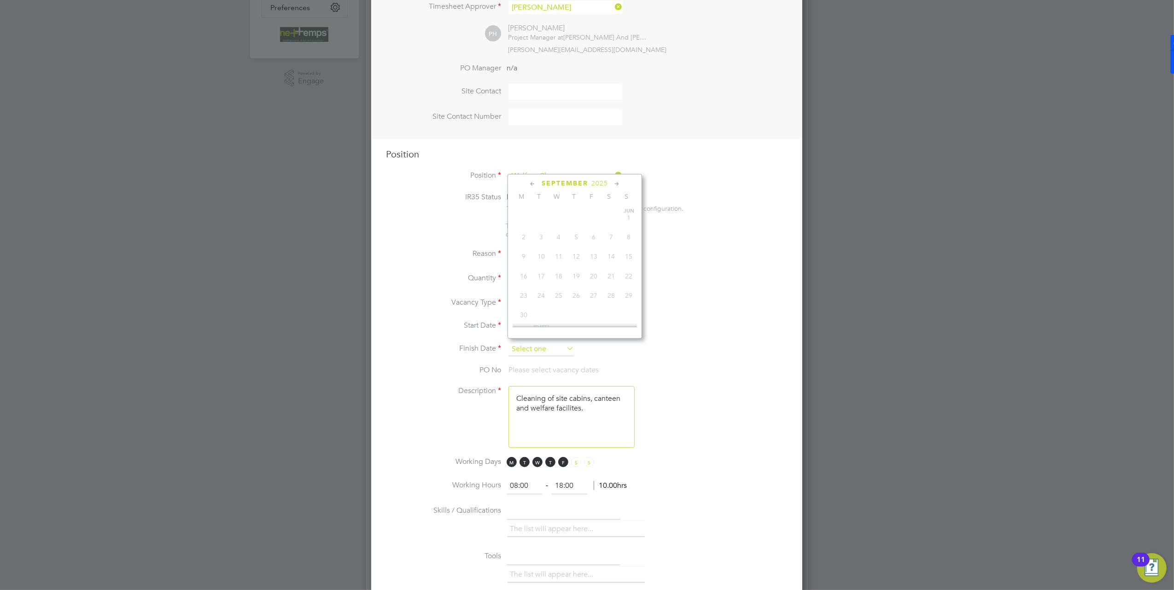
click at [549, 345] on input at bounding box center [540, 350] width 65 height 14
click at [624, 244] on span "28" at bounding box center [628, 235] width 17 height 17
type input "[DATE]"
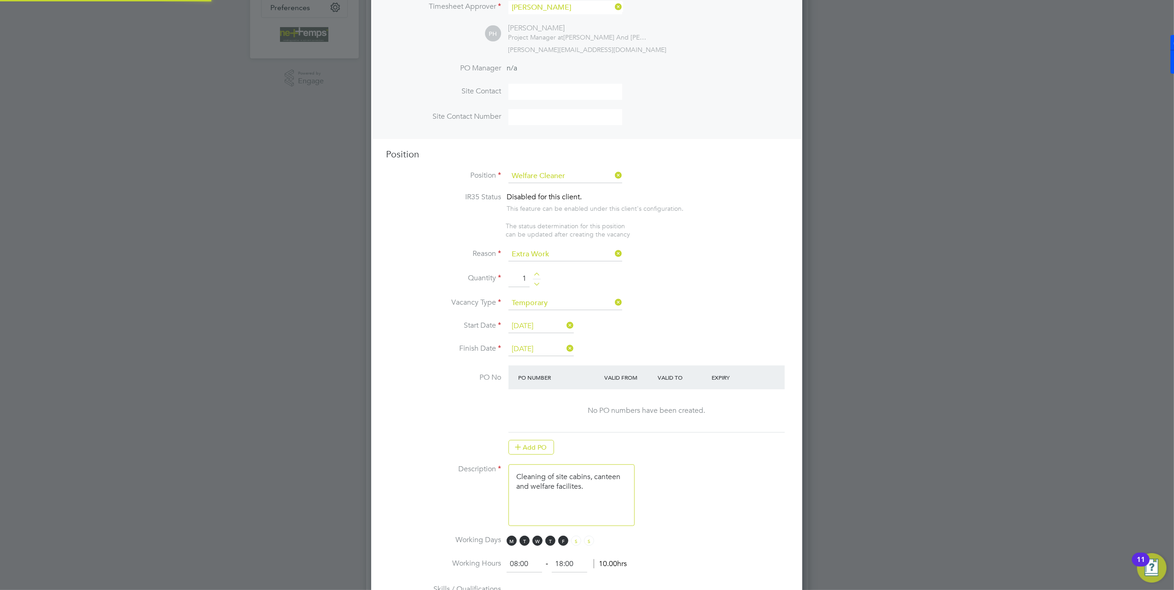
click at [717, 321] on li "Start Date [DATE]" at bounding box center [587, 331] width 402 height 23
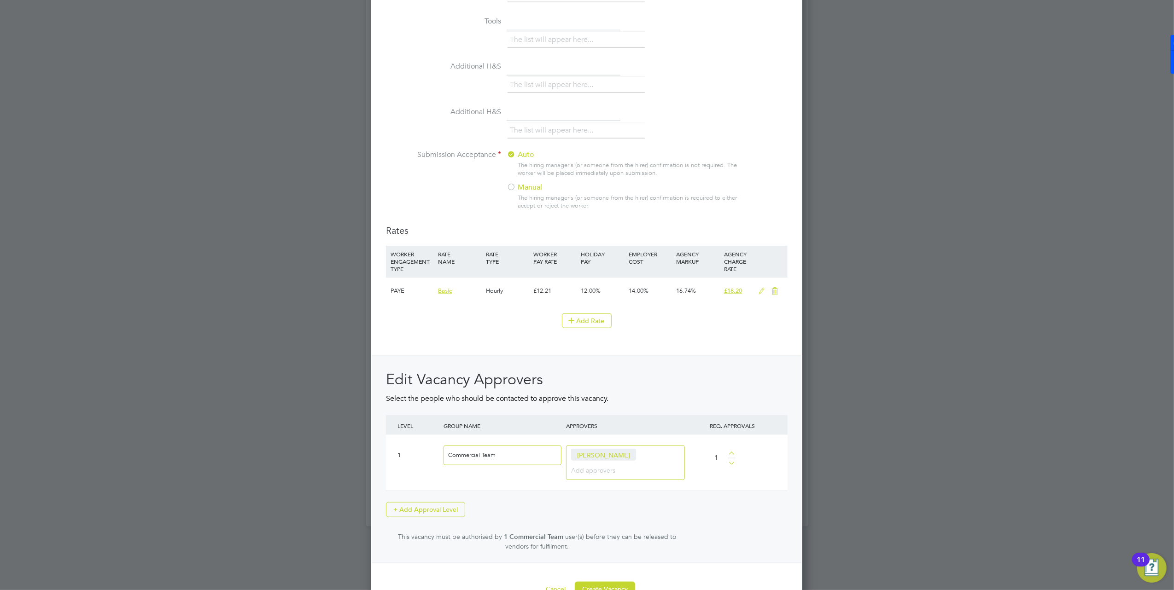
scroll to position [882, 0]
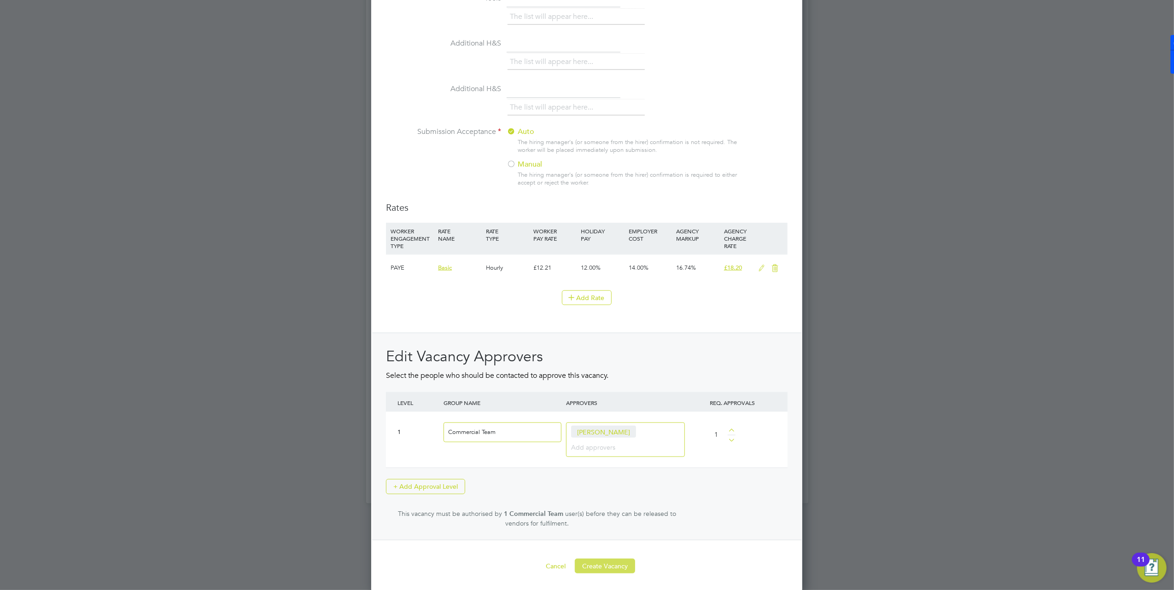
click at [614, 564] on button "Create Vacancy" at bounding box center [605, 566] width 60 height 15
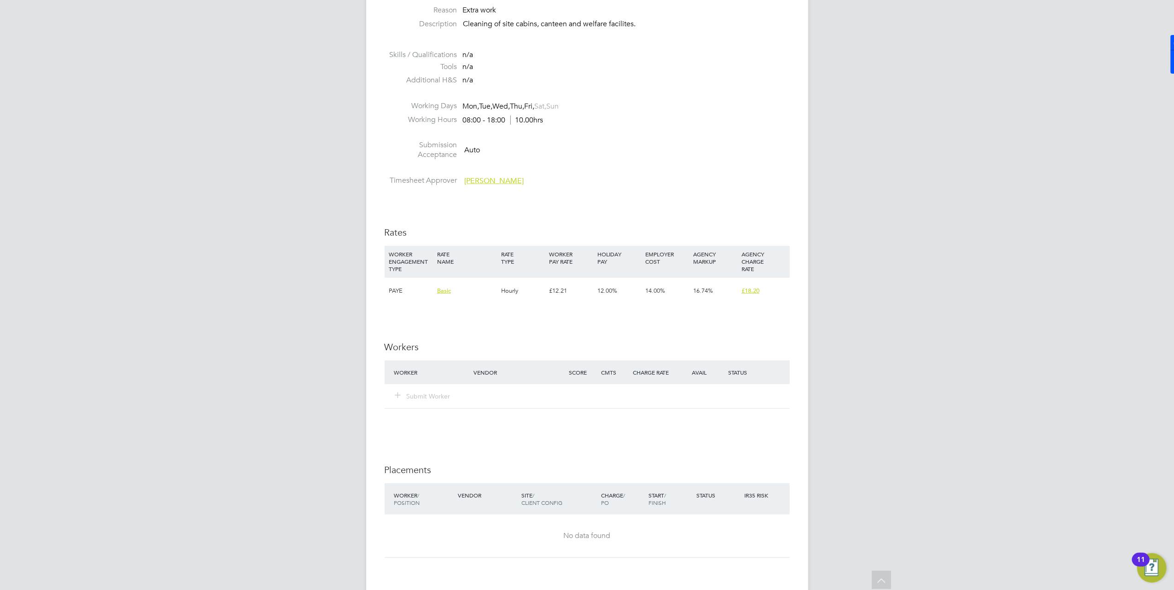
scroll to position [553, 0]
